Goal: Information Seeking & Learning: Learn about a topic

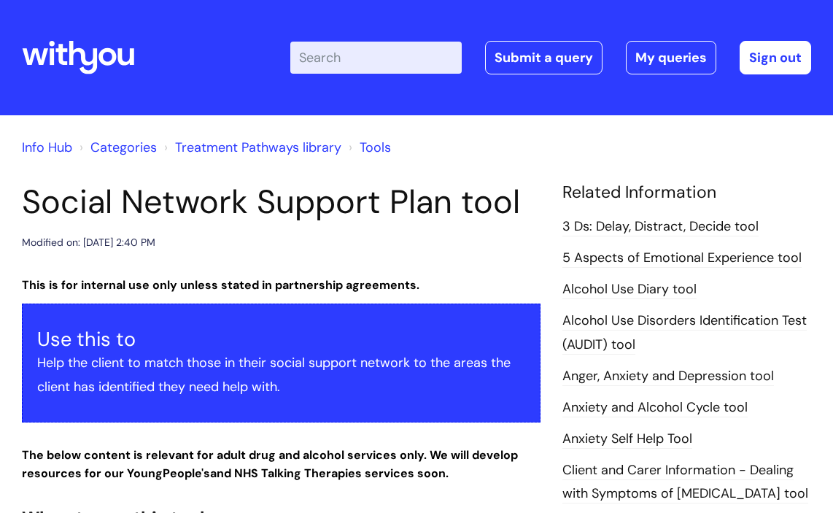
scroll to position [627, 0]
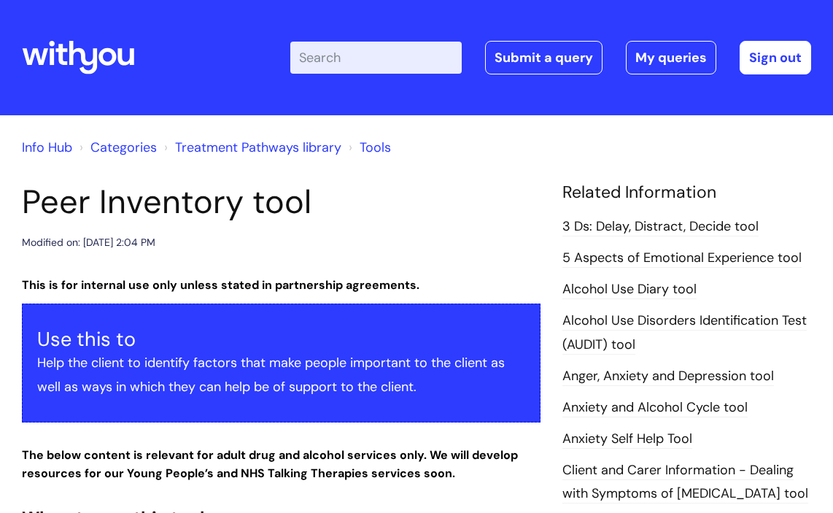
scroll to position [410, 0]
